Goal: Information Seeking & Learning: Learn about a topic

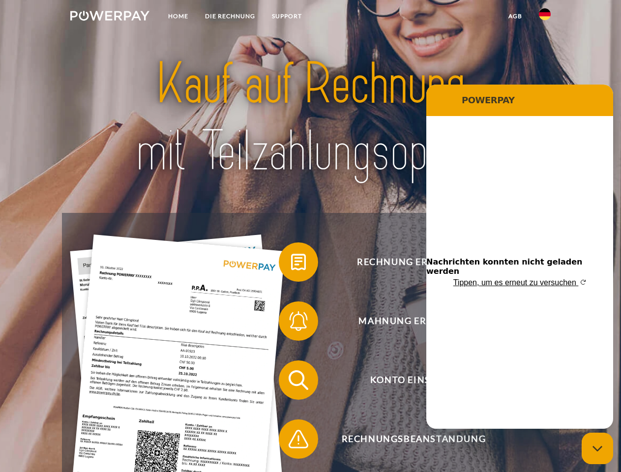
click at [110, 17] on img at bounding box center [109, 16] width 79 height 10
click at [545, 17] on img at bounding box center [545, 14] width 12 height 12
click at [515, 16] on link "agb" at bounding box center [515, 16] width 30 height 18
click at [291, 264] on span at bounding box center [283, 261] width 49 height 49
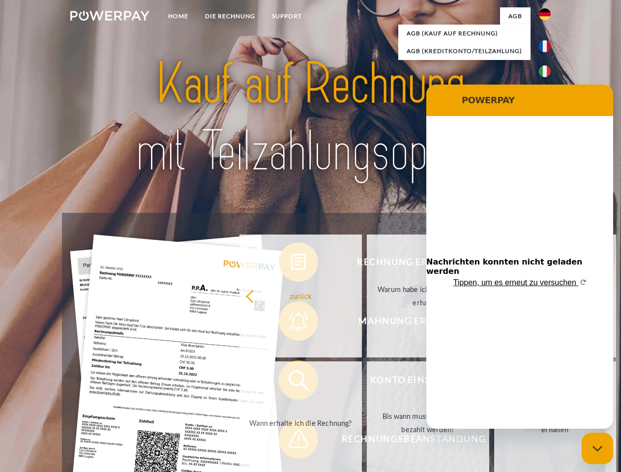
click at [291, 323] on div "Rechnung erhalten? Mahnung erhalten? Konto einsehen" at bounding box center [310, 409] width 497 height 393
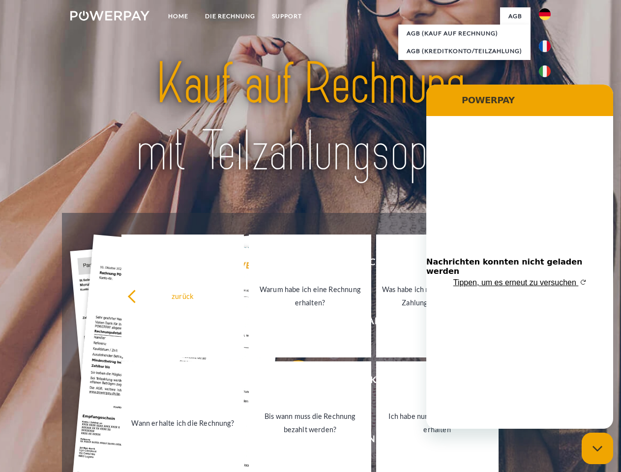
click at [291, 382] on link "Bis wann muss die Rechnung bezahlt werden?" at bounding box center [310, 422] width 122 height 123
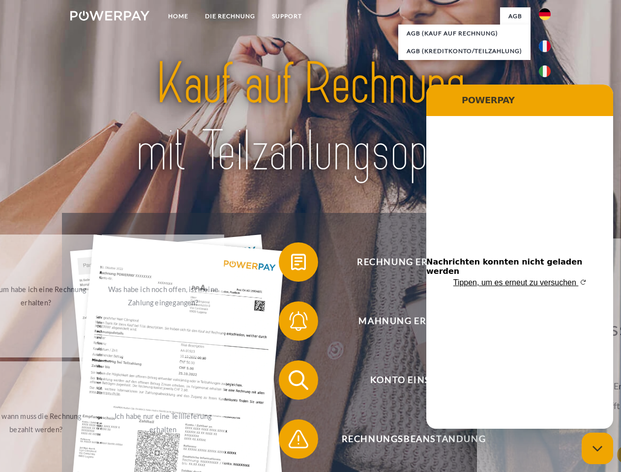
click at [291, 441] on span at bounding box center [283, 438] width 49 height 49
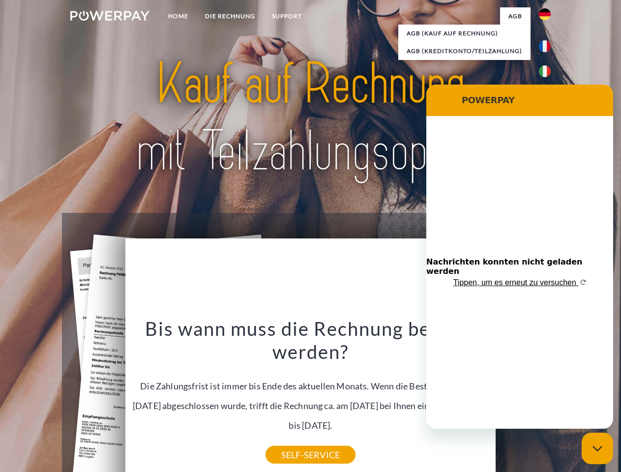
click at [597, 448] on icon "Messaging-Fenster schließen" at bounding box center [597, 448] width 10 height 6
